Goal: Task Accomplishment & Management: Manage account settings

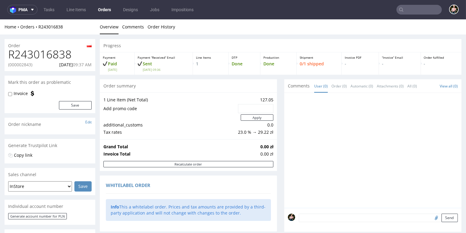
scroll to position [290, 0]
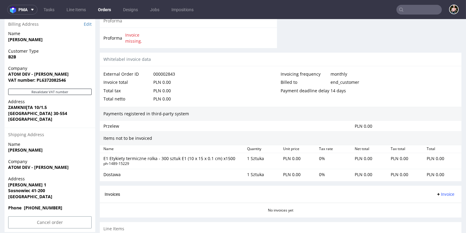
click at [410, 7] on input "text" at bounding box center [419, 10] width 45 height 10
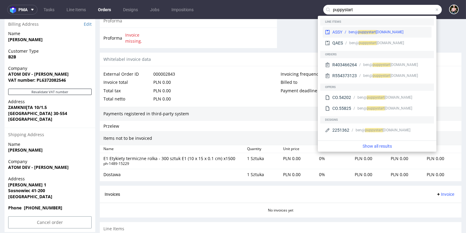
type input "puppystart"
click at [387, 30] on div "ben@ puppy start [DOMAIN_NAME]" at bounding box center [385, 31] width 87 height 5
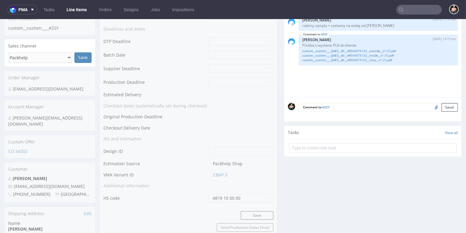
scroll to position [213, 0]
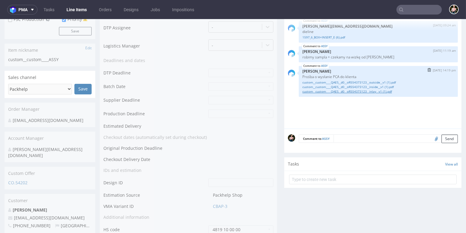
click at [359, 90] on link "custom__custom____QAES__d0__oR554373123__inlay__v1 (1).pdf" at bounding box center [378, 91] width 152 height 5
click at [356, 87] on link "custom__custom____QAES__d0__oR554373123__inside__v1 (1).pdf" at bounding box center [378, 87] width 152 height 5
click at [330, 81] on link "custom__custom____QAES__d0__oR554373123__outside__v1 (1).pdf" at bounding box center [378, 82] width 152 height 5
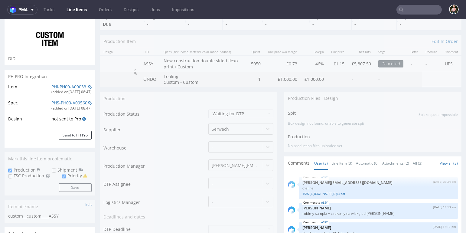
scroll to position [0, 0]
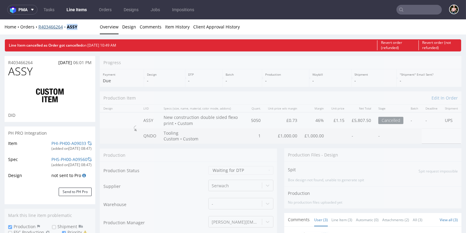
drag, startPoint x: 85, startPoint y: 25, endPoint x: 68, endPoint y: 27, distance: 17.3
click at [68, 27] on div "Home Orders R403466264 ASSY" at bounding box center [50, 27] width 91 height 6
copy strong "ASSY"
